Goal: Information Seeking & Learning: Understand process/instructions

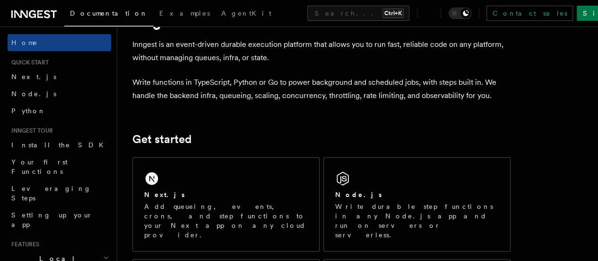
click at [222, 197] on div "Next.js Add queueing, events, crons, and step functions to your Next app on any…" at bounding box center [226, 204] width 186 height 93
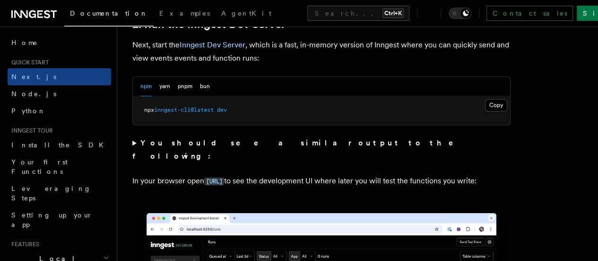
scroll to position [685, 0]
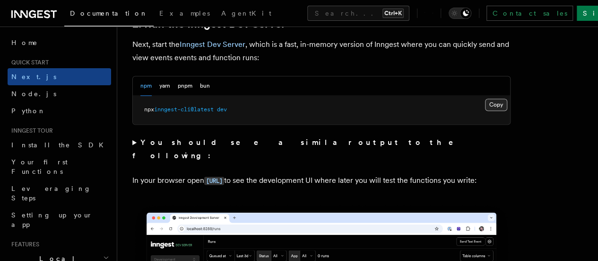
click at [485, 111] on button "Copy Copied" at bounding box center [496, 104] width 22 height 12
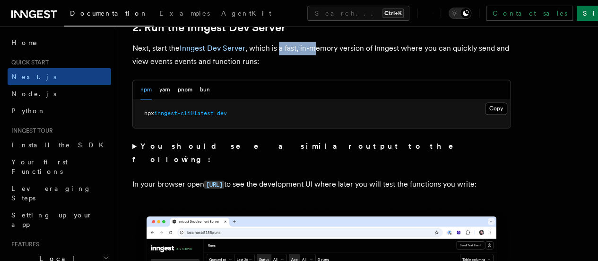
drag, startPoint x: 280, startPoint y: 63, endPoint x: 322, endPoint y: 63, distance: 42.1
click at [322, 63] on p "Next, start the Inngest Dev Server , which is a fast, in-memory version of Inng…" at bounding box center [321, 55] width 378 height 26
drag, startPoint x: 290, startPoint y: 54, endPoint x: 324, endPoint y: 57, distance: 33.7
click at [324, 57] on p "Next, start the Inngest Dev Server , which is a fast, in-memory version of Inng…" at bounding box center [321, 55] width 378 height 26
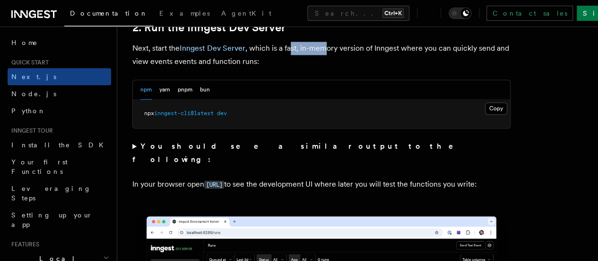
click at [324, 57] on p "Next, start the Inngest Dev Server , which is a fast, in-memory version of Inng…" at bounding box center [321, 55] width 378 height 26
drag, startPoint x: 364, startPoint y: 56, endPoint x: 389, endPoint y: 61, distance: 25.2
click at [389, 61] on p "Next, start the Inngest Dev Server , which is a fast, in-memory version of Inng…" at bounding box center [321, 55] width 378 height 26
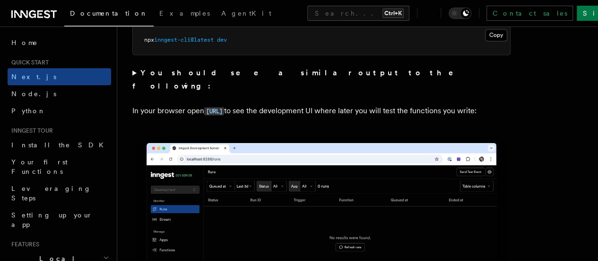
scroll to position [756, 0]
